Goal: Information Seeking & Learning: Learn about a topic

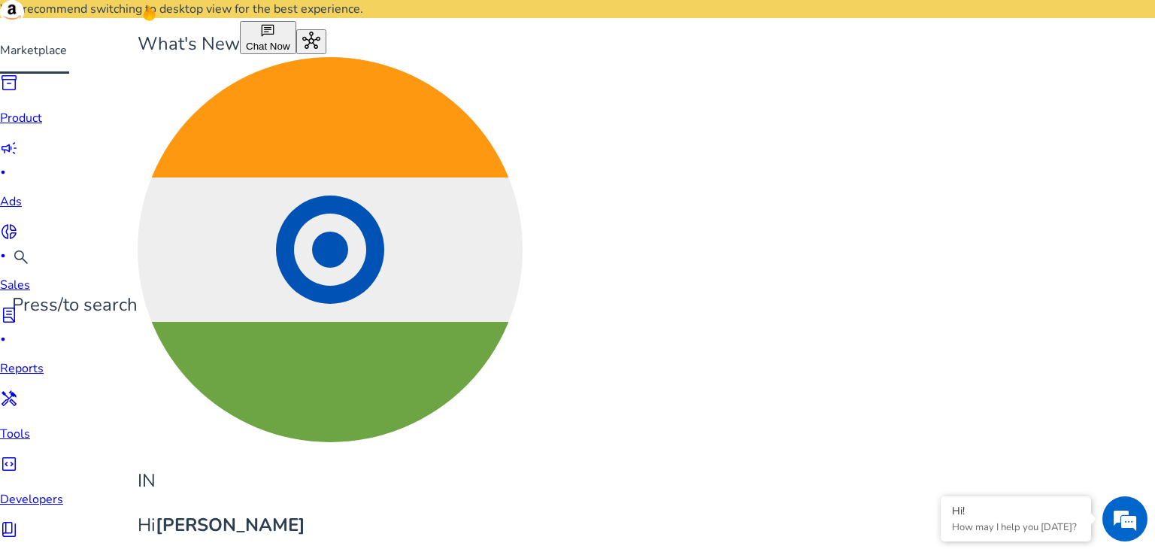
click at [33, 127] on p "Product" at bounding box center [31, 118] width 63 height 18
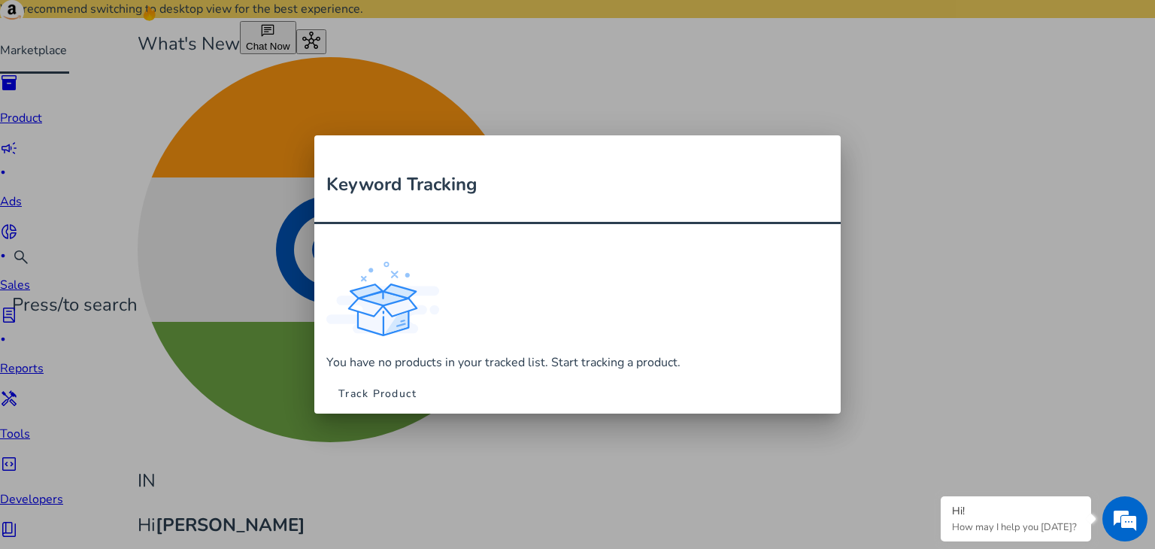
click at [416, 386] on span "Track Product" at bounding box center [377, 394] width 78 height 16
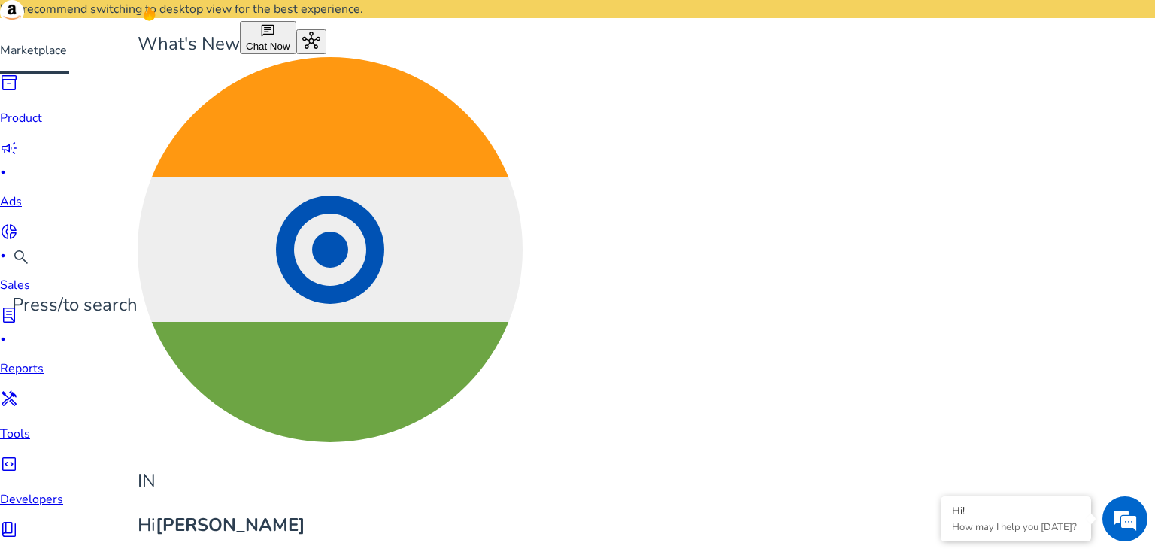
click at [24, 24] on img at bounding box center [12, 12] width 24 height 24
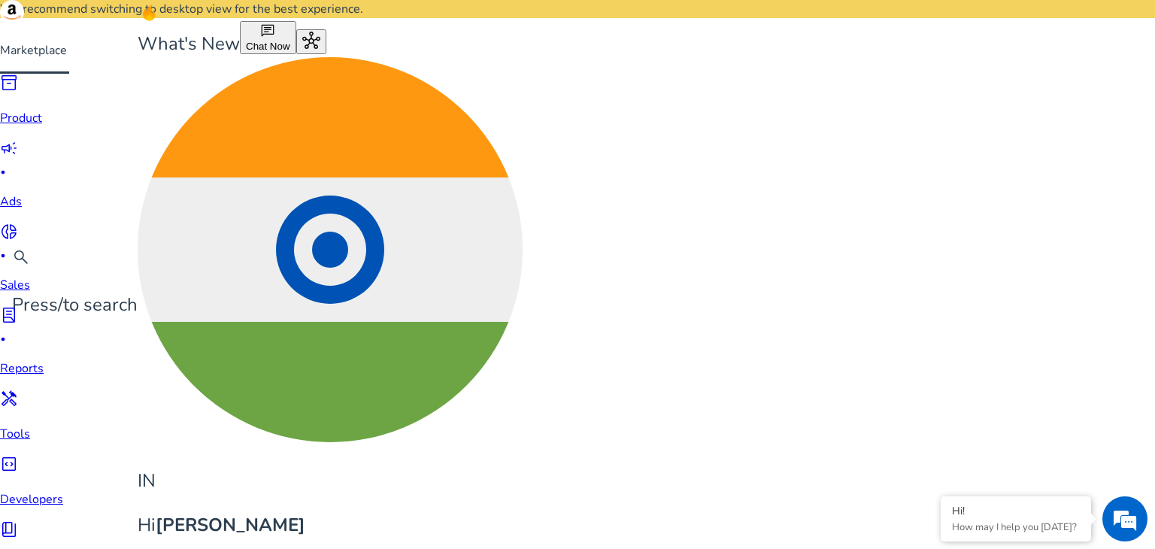
type input "********"
